Goal: Find specific page/section: Find specific page/section

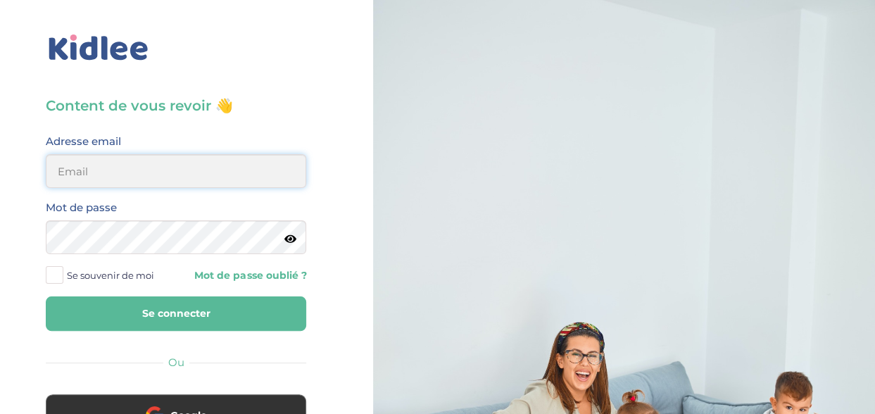
type input "ou-razika@outlook.com"
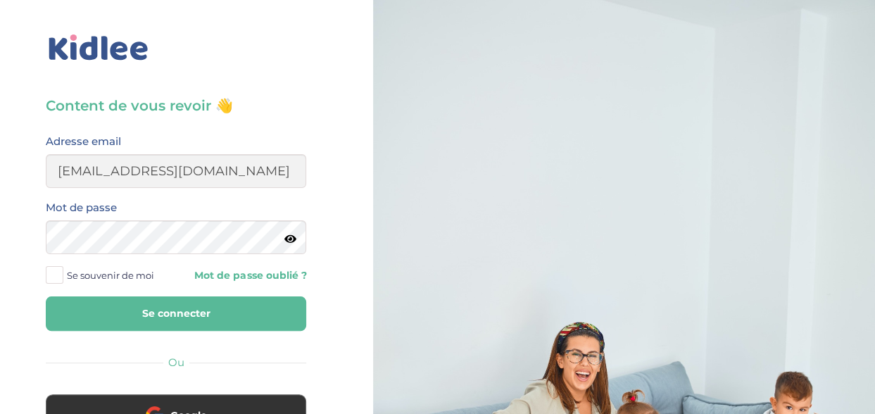
click at [167, 316] on button "Se connecter" at bounding box center [176, 313] width 260 height 34
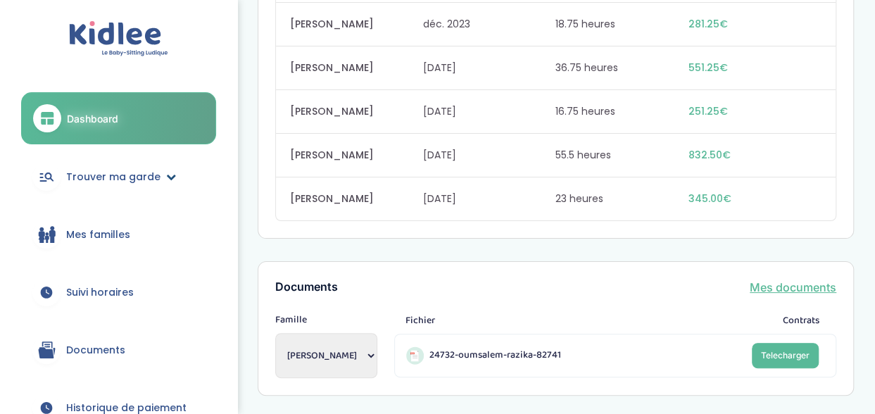
click at [110, 173] on span "Trouver ma garde" at bounding box center [113, 177] width 94 height 15
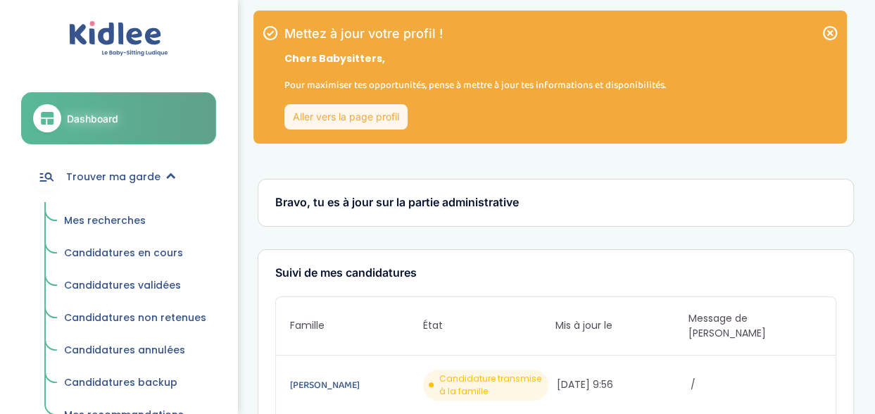
click at [107, 212] on link "Mes recherches" at bounding box center [135, 221] width 162 height 27
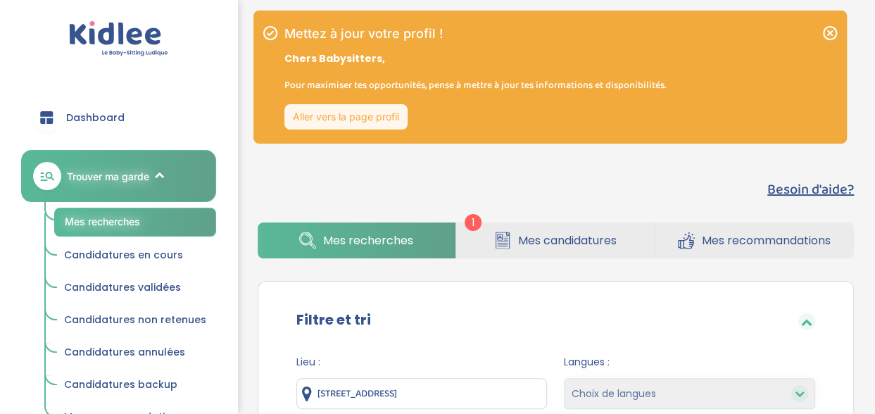
click at [545, 241] on span "Mes candidatures" at bounding box center [567, 241] width 99 height 18
